Goal: Task Accomplishment & Management: Manage account settings

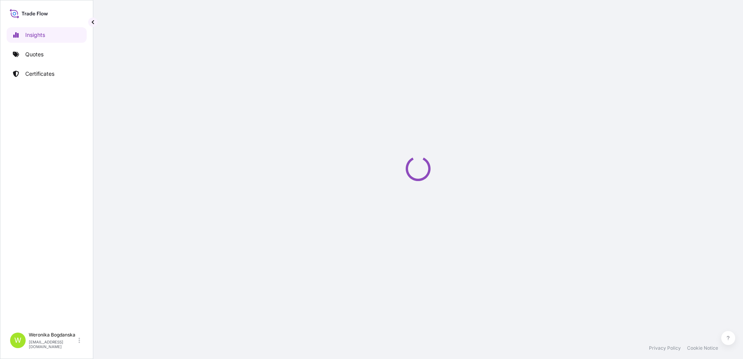
select select "2025"
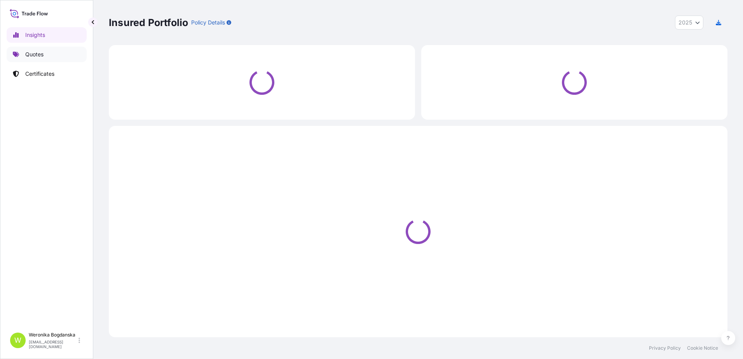
click at [25, 54] on p "Quotes" at bounding box center [34, 55] width 18 height 8
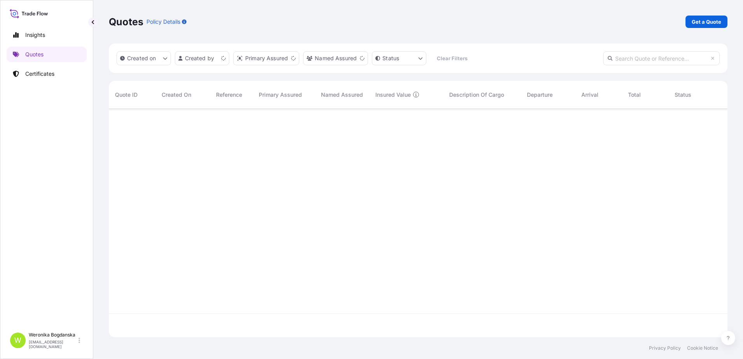
scroll to position [227, 613]
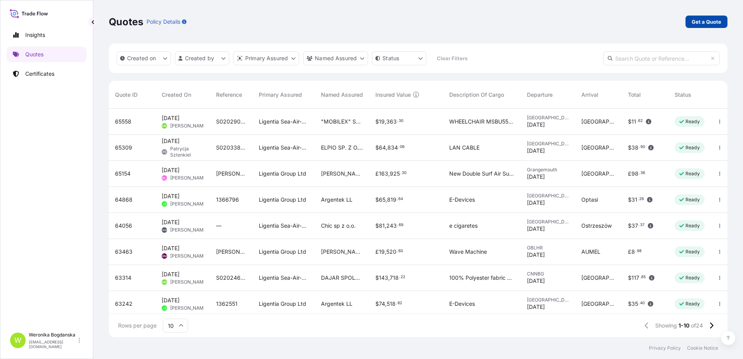
click at [707, 23] on p "Get a Quote" at bounding box center [707, 22] width 30 height 8
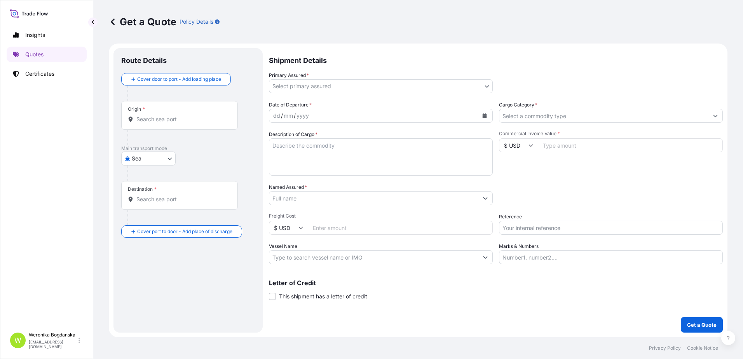
click at [161, 121] on input "Origin *" at bounding box center [182, 119] width 92 height 8
click at [143, 164] on body "0 options available. Insights Quotes Certificates W Weronika Bogdanska weronika…" at bounding box center [371, 179] width 743 height 359
click at [150, 205] on div "Road" at bounding box center [148, 207] width 48 height 14
select select "Road"
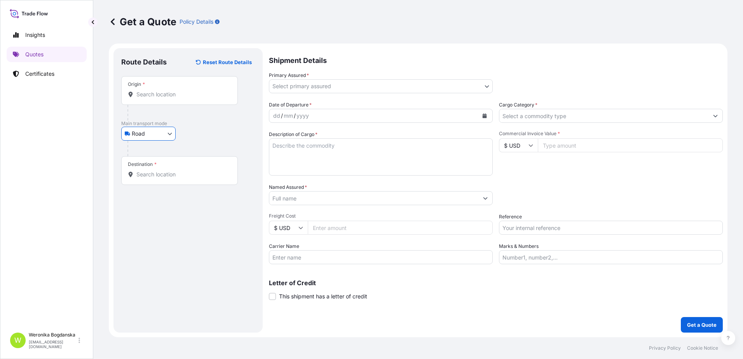
click at [161, 102] on div "Origin *" at bounding box center [179, 90] width 117 height 29
click at [161, 98] on input "Origin *" at bounding box center [182, 95] width 92 height 8
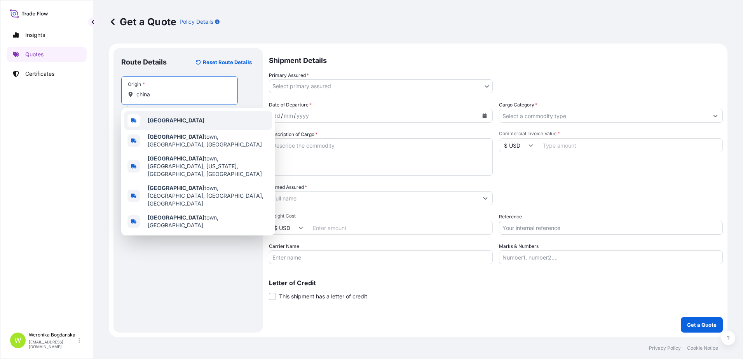
click at [166, 125] on div "China" at bounding box center [198, 120] width 148 height 19
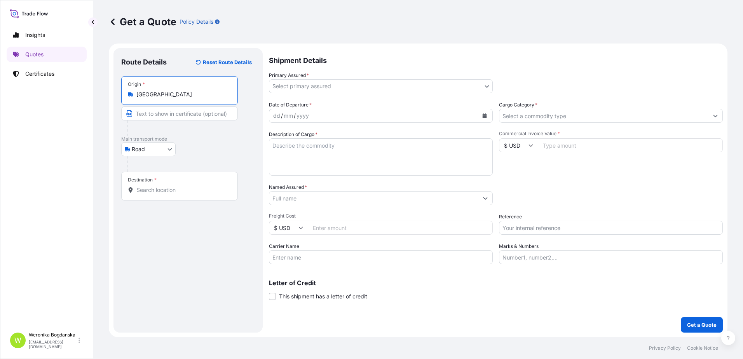
type input "China"
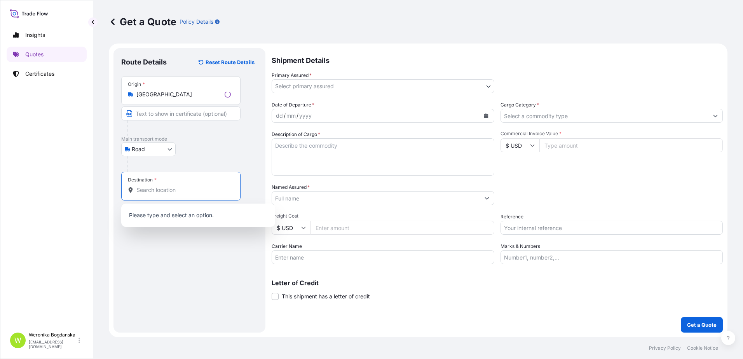
click at [166, 189] on input "Destination *" at bounding box center [183, 190] width 94 height 8
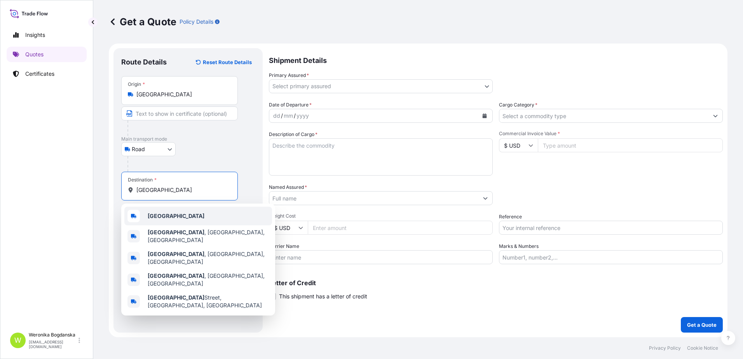
click at [175, 215] on div "Poland" at bounding box center [198, 216] width 148 height 19
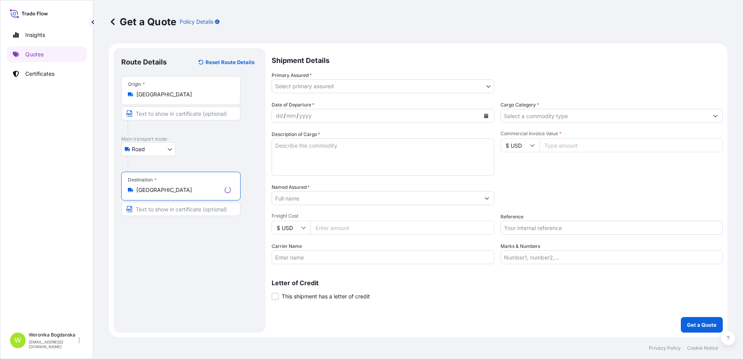
type input "Poland"
click at [503, 93] on div "Shipment Details Primary Assured * Select primary assured Ligentia Sp. z o.o. L…" at bounding box center [496, 190] width 454 height 285
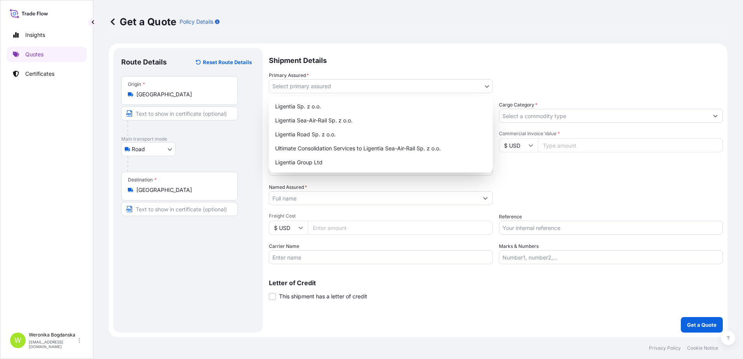
click at [492, 87] on body "5 options available. 0 options available. 5 options available. 0 options availa…" at bounding box center [371, 179] width 743 height 359
click at [396, 120] on div "Ligentia Sea-Air-Rail Sp. z o.o." at bounding box center [381, 120] width 218 height 14
select select "31440"
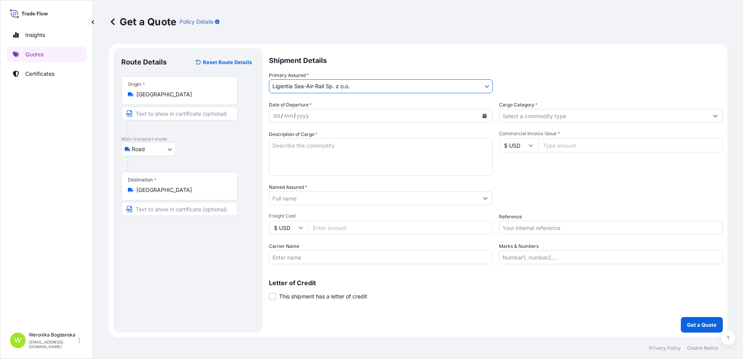
click at [485, 115] on icon "Calendar" at bounding box center [485, 115] width 4 height 5
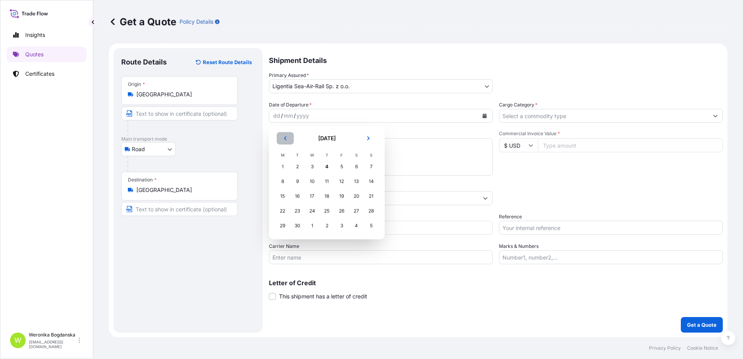
click at [285, 136] on button "Previous" at bounding box center [285, 138] width 17 height 12
click at [342, 211] on div "22" at bounding box center [342, 211] width 14 height 14
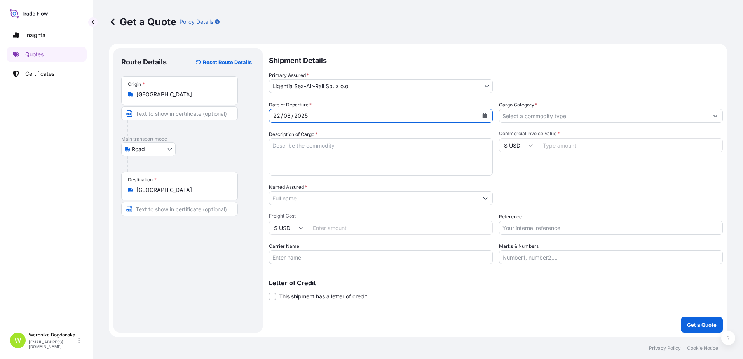
click at [580, 114] on input "Cargo Category *" at bounding box center [603, 116] width 209 height 14
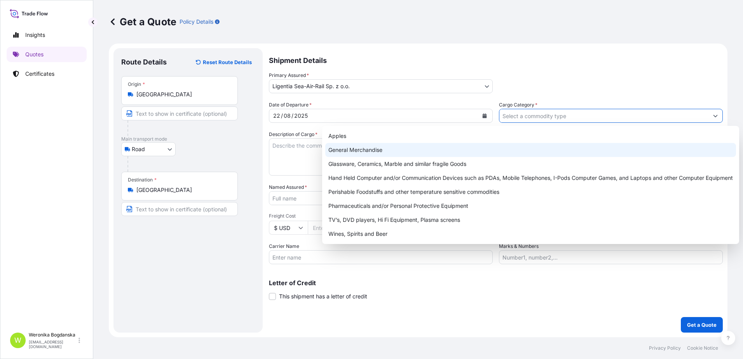
click at [384, 148] on div "General Merchandise" at bounding box center [530, 150] width 411 height 14
type input "General Merchandise"
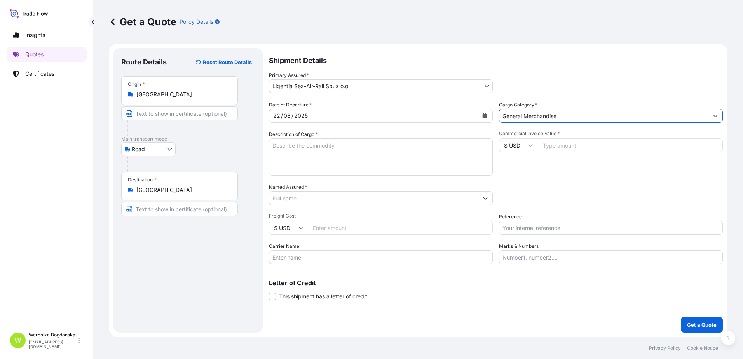
click at [342, 150] on textarea "Description of Cargo *" at bounding box center [381, 156] width 224 height 37
paste textarea "BAMBOO TRAY"
click at [340, 153] on textarea "BAMBOO TRAY," at bounding box center [381, 156] width 224 height 37
paste textarea "BAMBOO TRAY SE"
click at [391, 149] on textarea "BAMBOO TRAY, BAMBOO TRAY SE," at bounding box center [381, 156] width 224 height 37
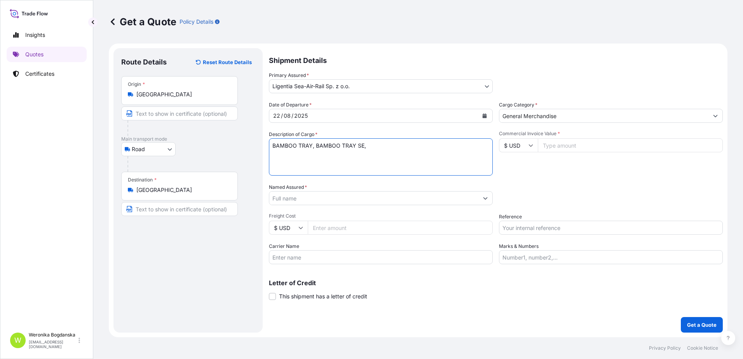
paste textarea "BAMBOO BREAD BOX"
click at [362, 146] on textarea "BAMBOO TRAY, BAMBOO TRAY SE, BAMBOO BREAD BOX" at bounding box center [381, 156] width 224 height 37
click at [429, 148] on textarea "BAMBOO TRAY, BAMBOO TRAY SET, BAMBOO BREAD BOX" at bounding box center [381, 156] width 224 height 37
click at [441, 147] on textarea "BAMBOO TRAY, BAMBOO TRAY SET, BAMBOO BREAD BOX," at bounding box center [381, 156] width 224 height 37
paste textarea "BAMBOO SPICE RACK"
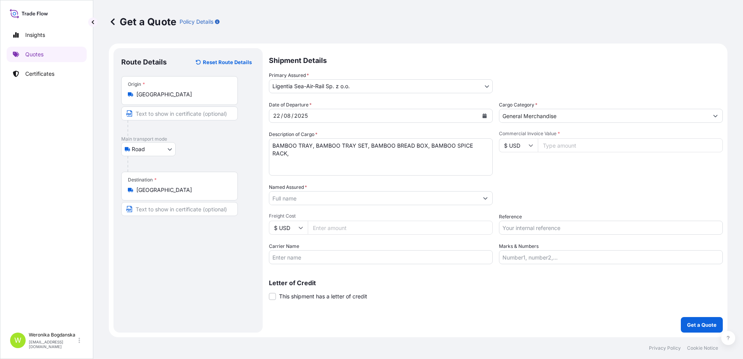
click at [491, 150] on textarea "BAMBOO TRAY, BAMBOO TRAY SET, BAMBOO BREAD BOX, BAMBOO SPICE RACK," at bounding box center [381, 156] width 224 height 37
paste textarea "BAMBOO STORAGE RACK"
click at [624, 147] on input "Commercial Invoice Value *" at bounding box center [630, 145] width 185 height 14
click at [315, 166] on textarea "BAMBOO TRAY, BAMBOO TRAY SET, BAMBOO BREAD BOX, BAMBOO SPICE RACK, BAMBOO STORA…" at bounding box center [381, 156] width 224 height 37
click at [344, 155] on textarea "BAMBOO TRAY, BAMBOO TRAY SET, BAMBOO BREAD BOX, BAMBOO SPICE RACK, BAMBOO STORA…" at bounding box center [381, 156] width 224 height 37
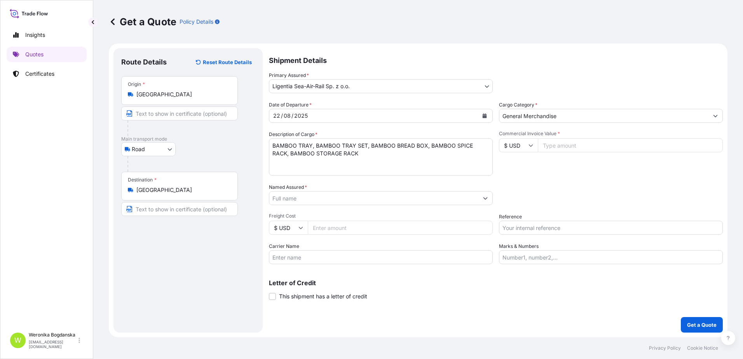
click at [315, 159] on textarea "BAMBOO TRAY, BAMBOO TRAY SET, BAMBOO BREAD BOX, BAMBOO SPICE RACK, BAMBOO STORA…" at bounding box center [381, 156] width 224 height 37
paste textarea "TEMU7539978"
click at [286, 166] on textarea "BAMBOO TRAY, BAMBOO TRAY SET, BAMBOO BREAD BOX, BAMBOO SPICE RACK, BAMBOO STORA…" at bounding box center [381, 156] width 224 height 37
drag, startPoint x: 327, startPoint y: 162, endPoint x: 323, endPoint y: 161, distance: 4.3
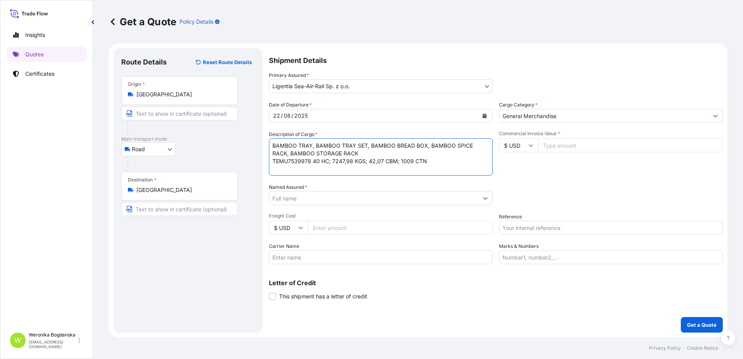
click at [317, 161] on textarea "BAMBOO TRAY, BAMBOO TRAY SET, BAMBOO BREAD BOX, BAMBOO SPICE RACK, BAMBOO STORA…" at bounding box center [381, 156] width 224 height 37
drag, startPoint x: 328, startPoint y: 161, endPoint x: 270, endPoint y: 163, distance: 58.7
click at [270, 163] on textarea "BAMBOO TRAY, BAMBOO TRAY SET, BAMBOO BREAD BOX, BAMBOO SPICE RACK, BAMBOO STORA…" at bounding box center [381, 156] width 224 height 37
click at [275, 168] on textarea "BAMBOO TRAY, BAMBOO TRAY SET, BAMBOO BREAD BOX, BAMBOO SPICE RACK, BAMBOO STORA…" at bounding box center [381, 156] width 224 height 37
paste textarea "TEMU7539978 40 HC"
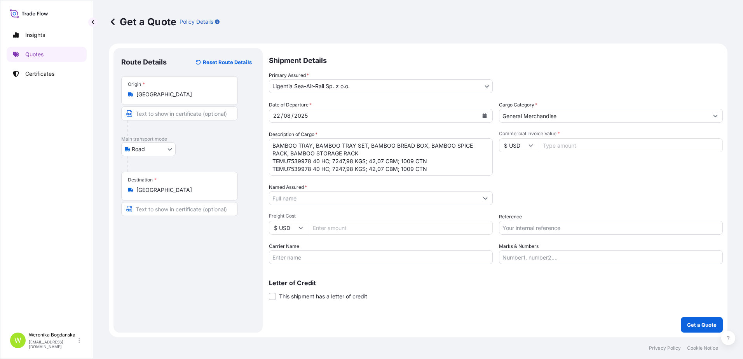
scroll to position [1, 0]
drag, startPoint x: 428, startPoint y: 171, endPoint x: 333, endPoint y: 173, distance: 95.3
click at [333, 173] on textarea "BAMBOO TRAY, BAMBOO TRAY SET, BAMBOO BREAD BOX, BAMBOO SPICE RACK, BAMBOO STORA…" at bounding box center [381, 156] width 224 height 37
click at [376, 170] on textarea "BAMBOO TRAY, BAMBOO TRAY SET, BAMBOO BREAD BOX, BAMBOO SPICE RACK, BAMBOO STORA…" at bounding box center [381, 156] width 224 height 37
type textarea "BAMBOO TRAY, BAMBOO TRAY SET, BAMBOO BREAD BOX, BAMBOO SPICE RACK, BAMBOO STORA…"
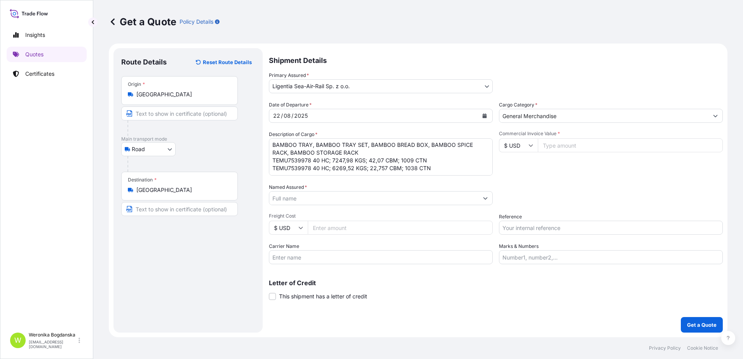
click at [585, 147] on input "Commercial Invoice Value *" at bounding box center [630, 145] width 185 height 14
type input "43746.69"
click at [337, 203] on input "Named Assured *" at bounding box center [373, 198] width 209 height 14
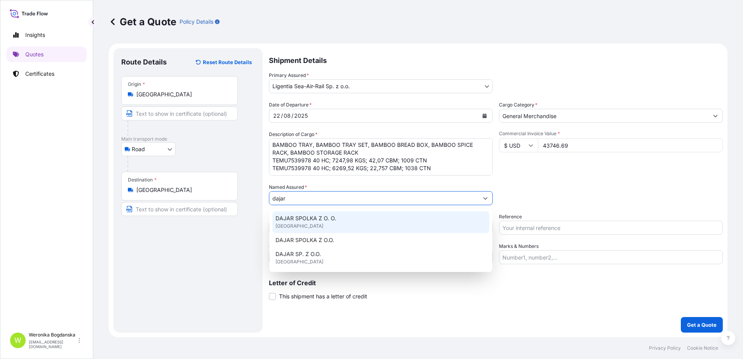
click at [339, 220] on div "DAJAR SPOLKA Z O. O. United Kingdom" at bounding box center [380, 222] width 217 height 22
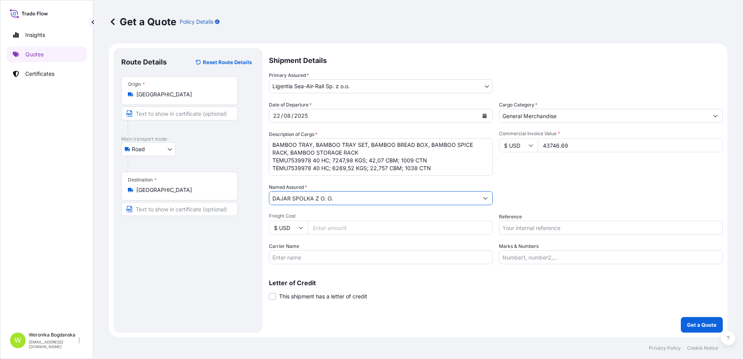
type input "DAJAR SPOLKA Z O. O."
click at [578, 231] on input "Reference" at bounding box center [611, 228] width 224 height 14
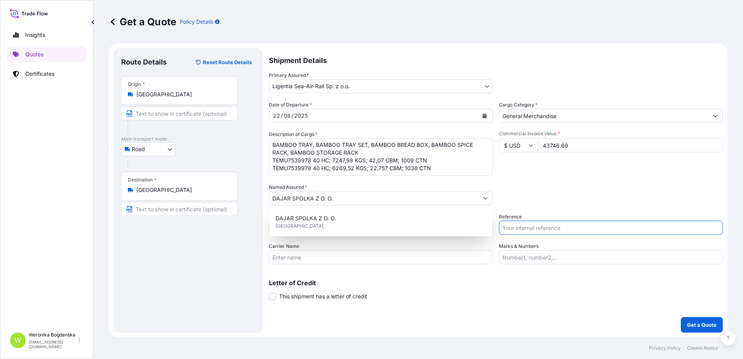
paste input "S02031561"
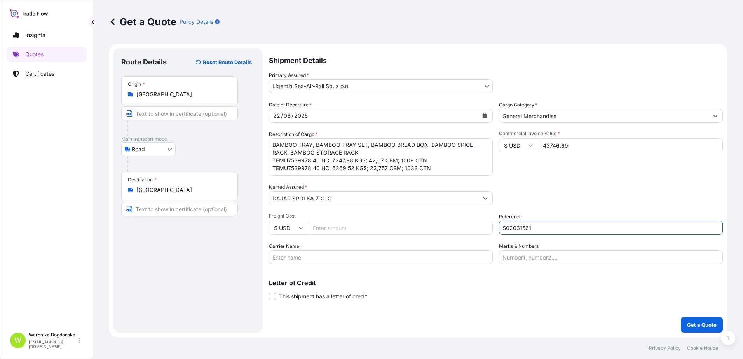
type input "S02031561"
click at [348, 228] on input "Freight Cost" at bounding box center [400, 228] width 185 height 14
type input "6250"
click at [598, 202] on div "Packing Category Type to search a container mode Please select a primary mode o…" at bounding box center [611, 194] width 224 height 22
click at [693, 325] on p "Get a Quote" at bounding box center [702, 325] width 30 height 8
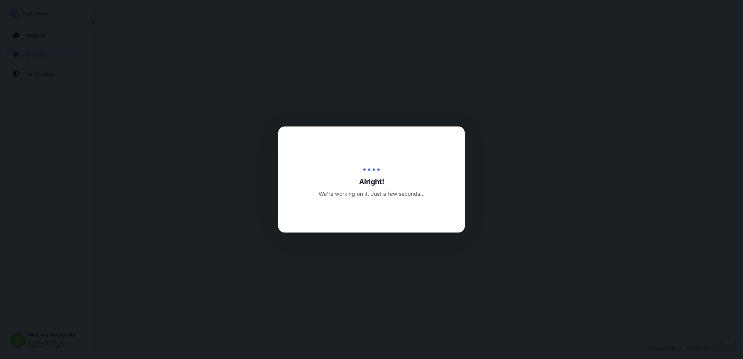
select select "Road"
select select "31440"
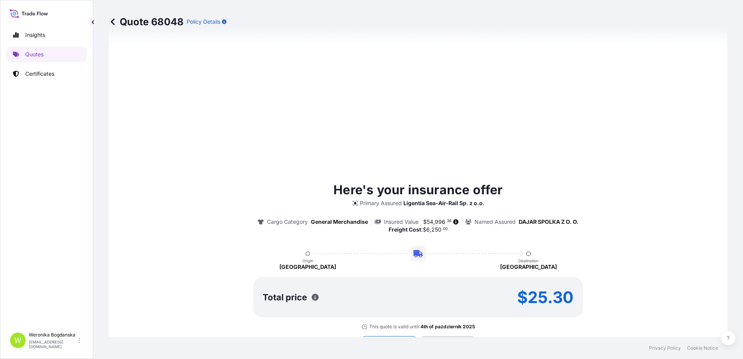
type input "04/09/2025"
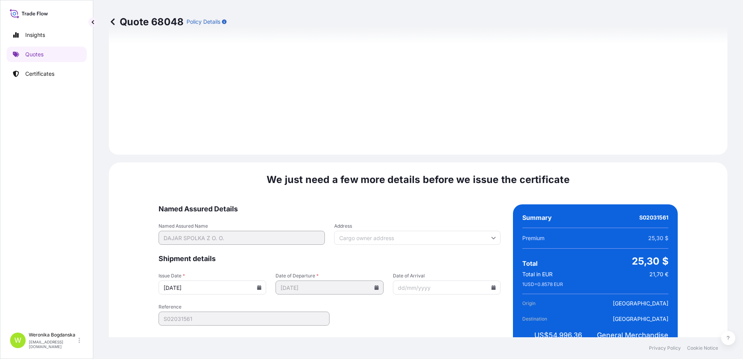
scroll to position [894, 0]
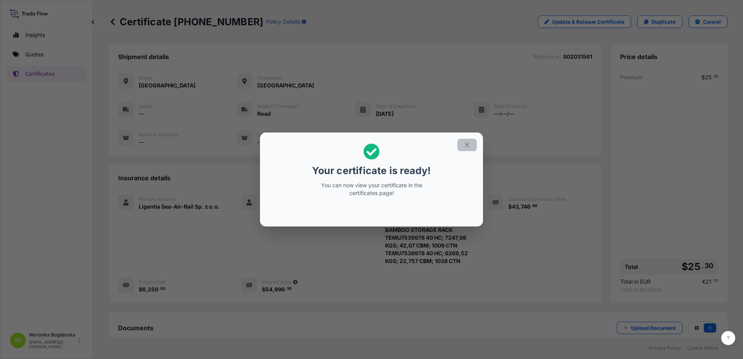
click at [468, 147] on icon "button" at bounding box center [467, 144] width 7 height 7
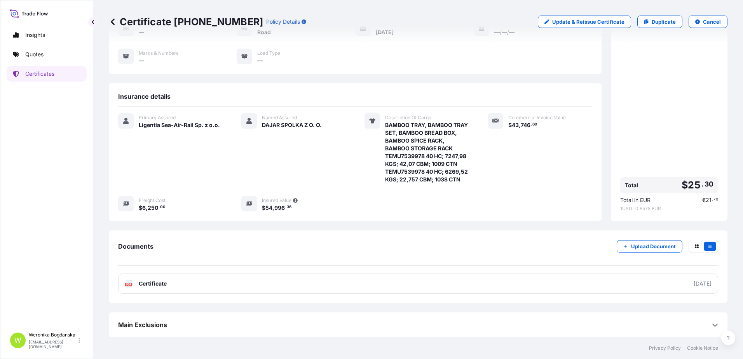
scroll to position [89, 0]
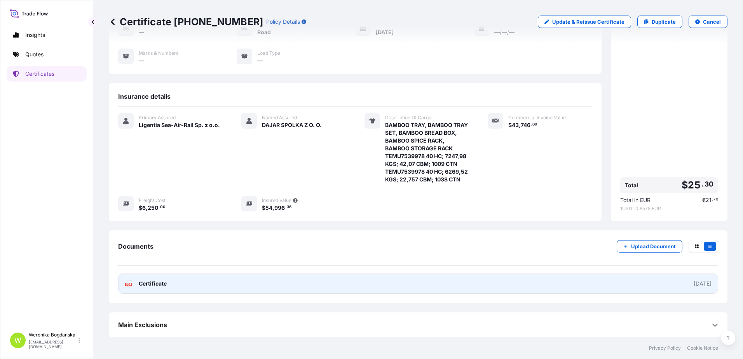
click at [426, 290] on link "PDF Certificate 2025-09-04" at bounding box center [418, 284] width 600 height 20
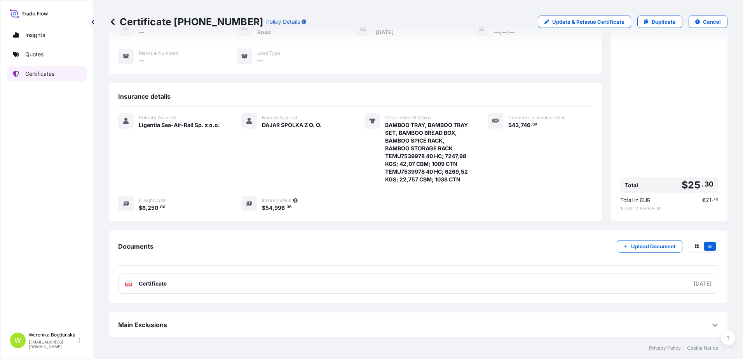
click at [48, 72] on p "Certificates" at bounding box center [39, 74] width 29 height 8
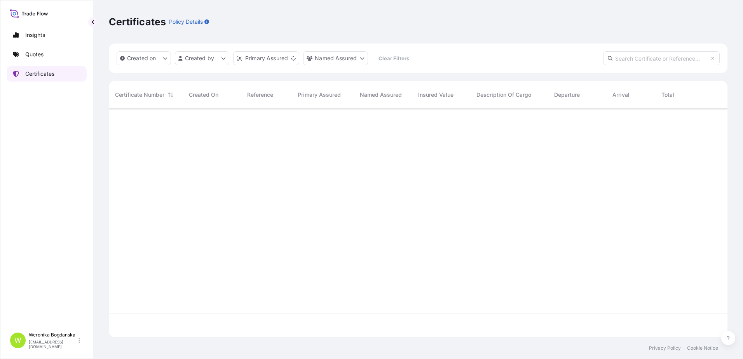
scroll to position [227, 613]
click at [641, 59] on input "text" at bounding box center [661, 58] width 117 height 14
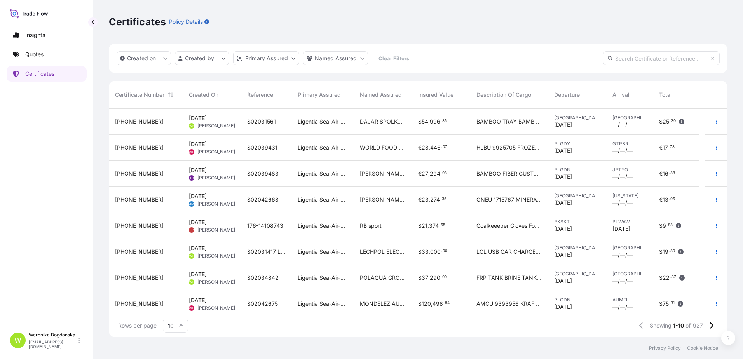
paste input "31440-1802-1"
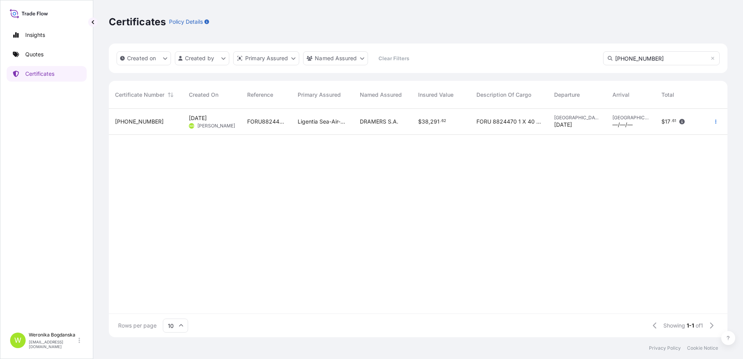
type input "31440-1802-1"
click at [246, 129] on div "FORU8824470" at bounding box center [266, 122] width 51 height 26
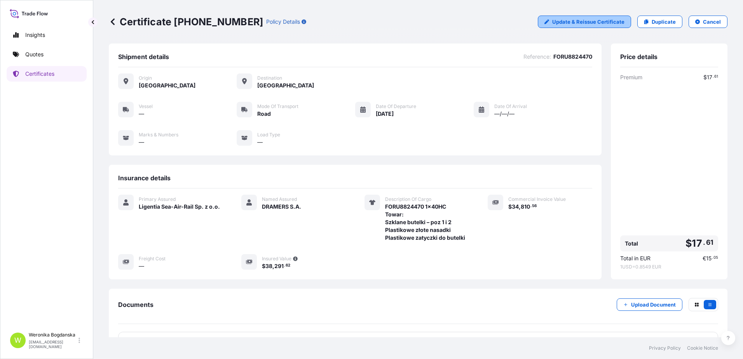
click at [609, 21] on p "Update & Reissue Certificate" at bounding box center [588, 22] width 72 height 8
select select "Road"
select select "31440"
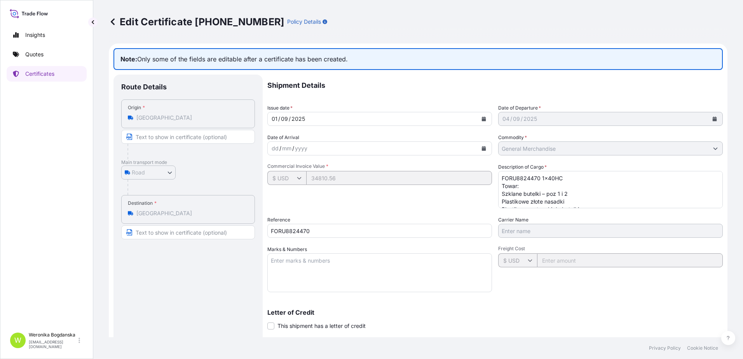
click at [338, 234] on input "FORU8824470" at bounding box center [379, 231] width 225 height 14
drag, startPoint x: 341, startPoint y: 230, endPoint x: 180, endPoint y: 204, distance: 163.3
click at [180, 205] on div "Route Details Place of loading Road / Inland Road / Inland Origin * China Main …" at bounding box center [417, 256] width 609 height 363
paste input "S02034865"
type input "S02034865"
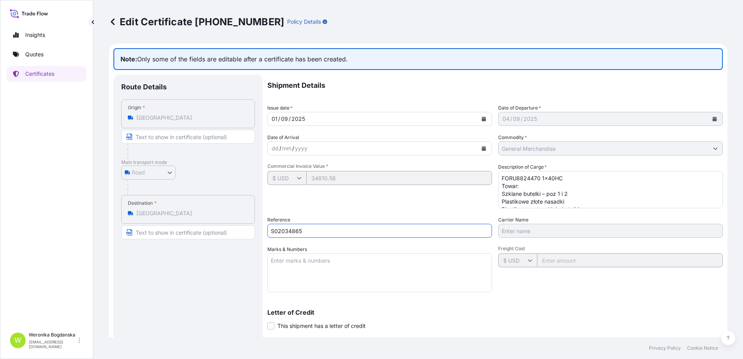
click at [579, 180] on textarea "FORU8824470 1x40HC Towar: Szklane butelki – poz 1 i 2 Plastikowe złote nasadki …" at bounding box center [610, 189] width 225 height 37
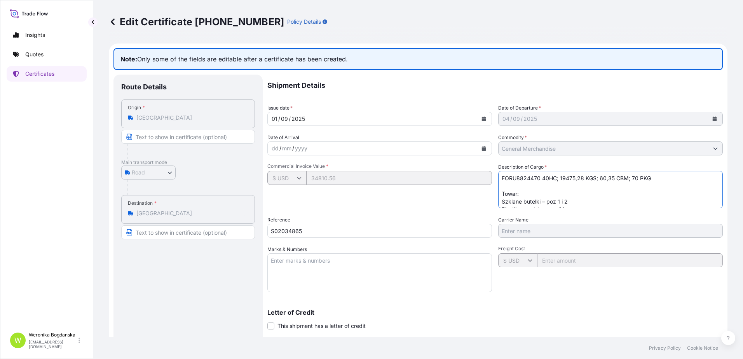
click at [504, 187] on textarea "FORU8824470 1x40HC Towar: Szklane butelki – poz 1 i 2 Plastikowe złote nasadki …" at bounding box center [610, 189] width 225 height 37
click at [517, 183] on textarea "FORU8824470 1x40HC Towar: Szklane butelki – poz 1 i 2 Plastikowe złote nasadki …" at bounding box center [610, 189] width 225 height 37
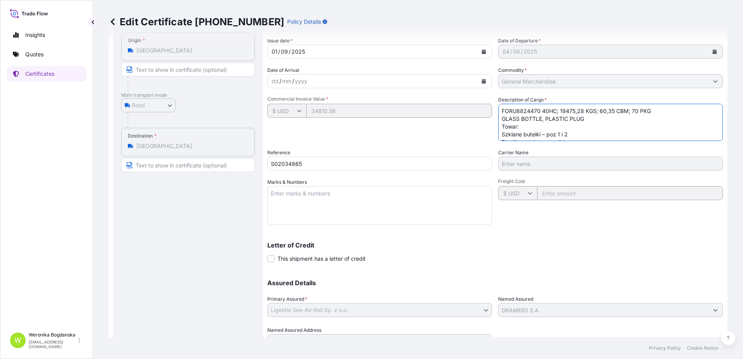
scroll to position [105, 0]
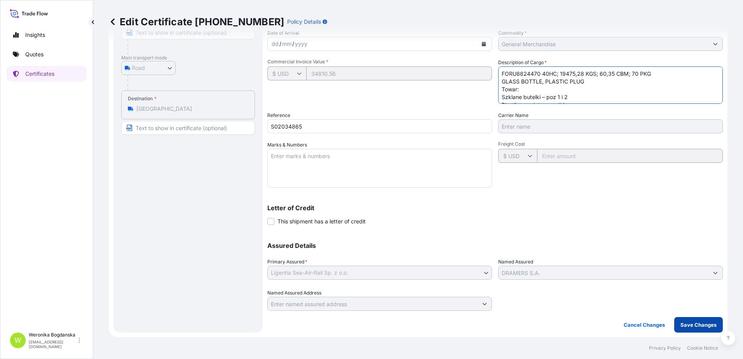
type textarea "FORU8824470 40HC; 19475,28 KGS; 60,35 CBM; 70 PKG GLASS BOTTLE, PLASTIC PLUG To…"
click at [681, 327] on p "Save Changes" at bounding box center [699, 325] width 36 height 8
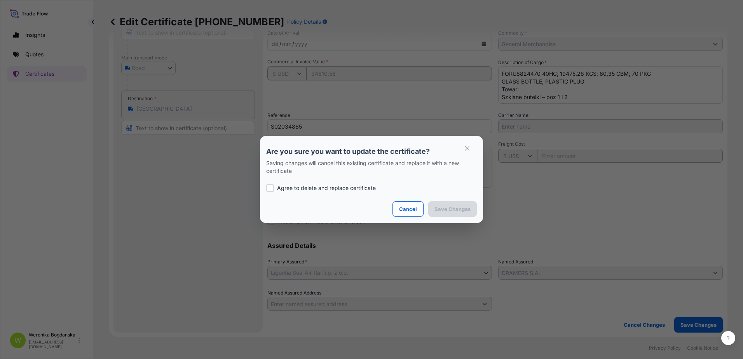
click at [354, 184] on div "Agree to delete and replace certificate" at bounding box center [371, 188] width 211 height 26
click at [365, 186] on p "Agree to delete and replace certificate" at bounding box center [326, 188] width 99 height 8
checkbox input "true"
click at [459, 213] on button "Save Changes" at bounding box center [452, 209] width 49 height 16
